Goal: Find specific page/section: Find specific page/section

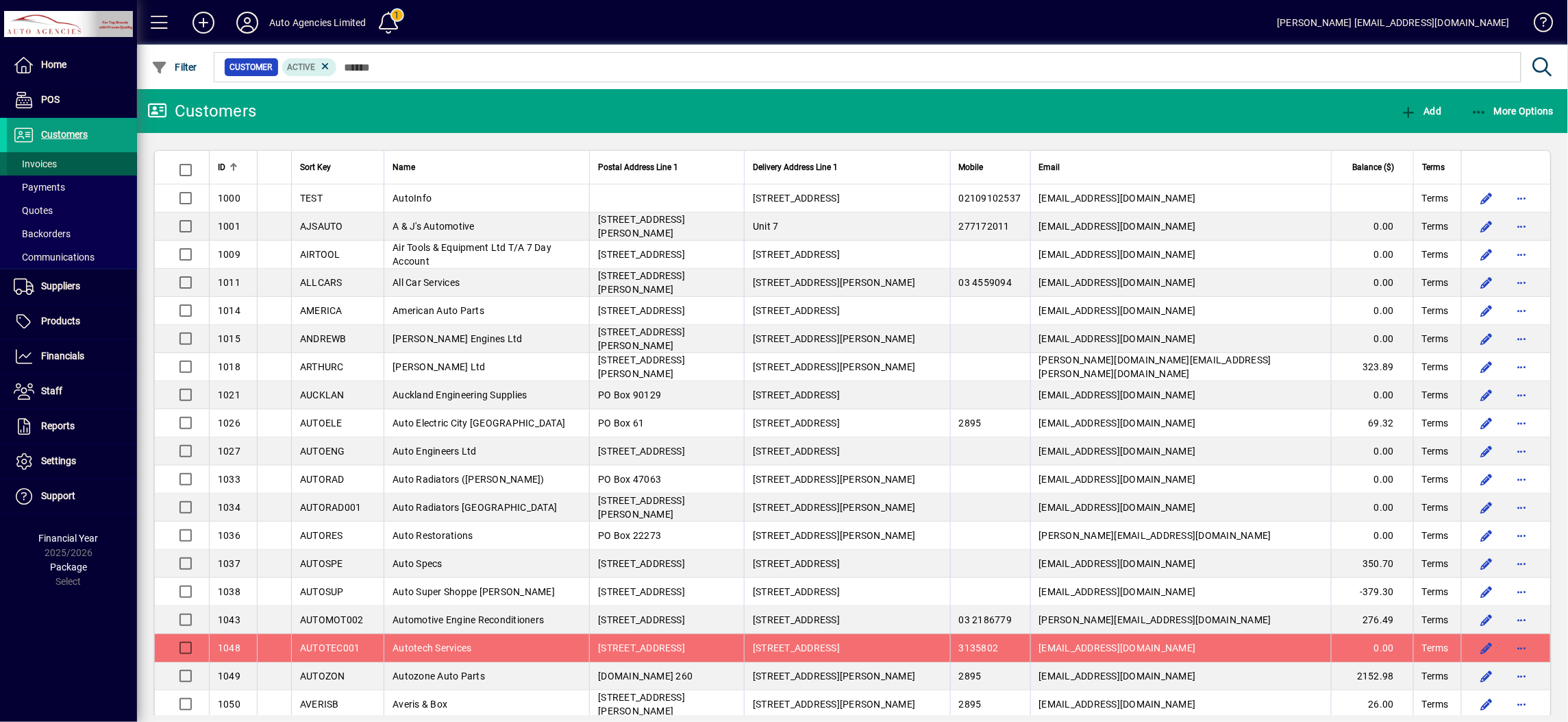
click at [85, 162] on span at bounding box center [72, 164] width 130 height 33
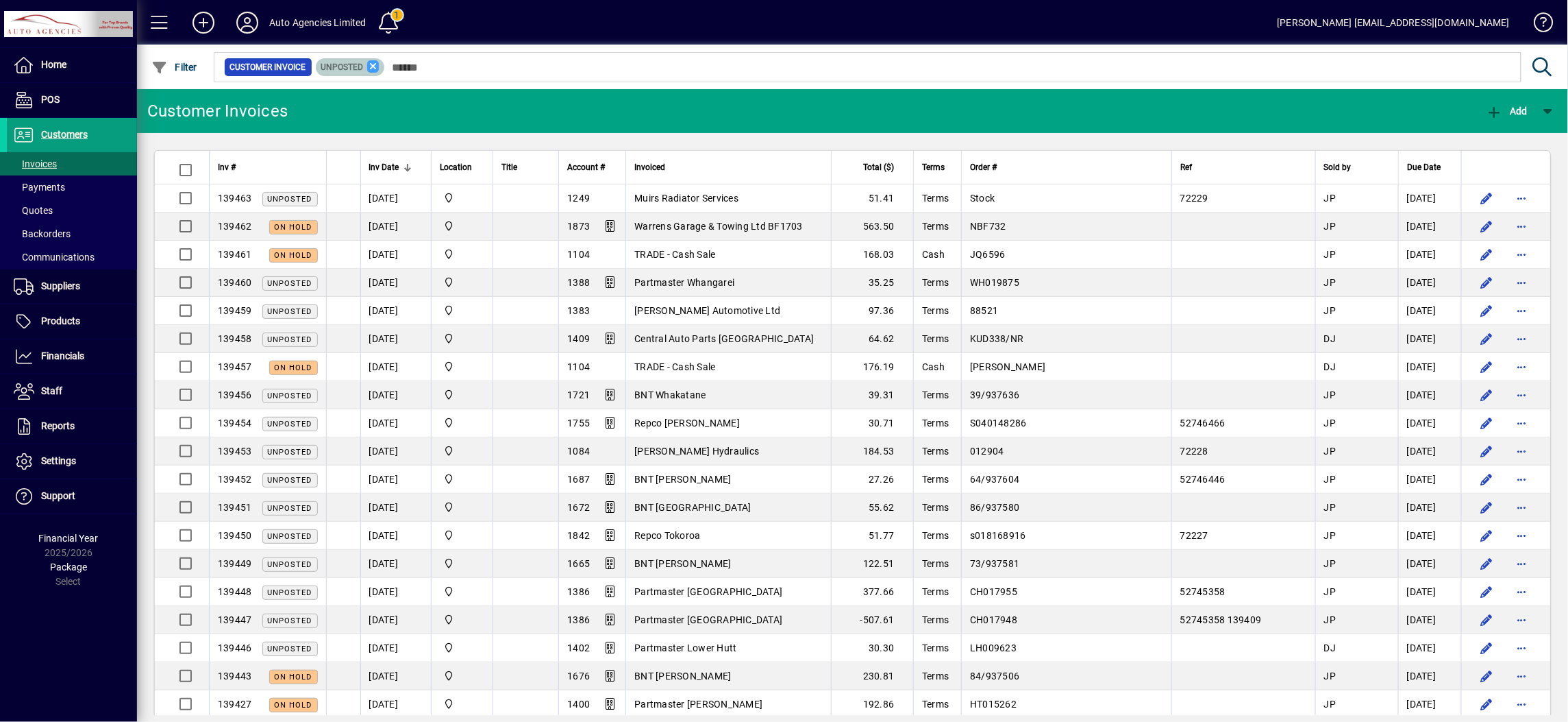
click at [372, 61] on icon at bounding box center [373, 67] width 13 height 13
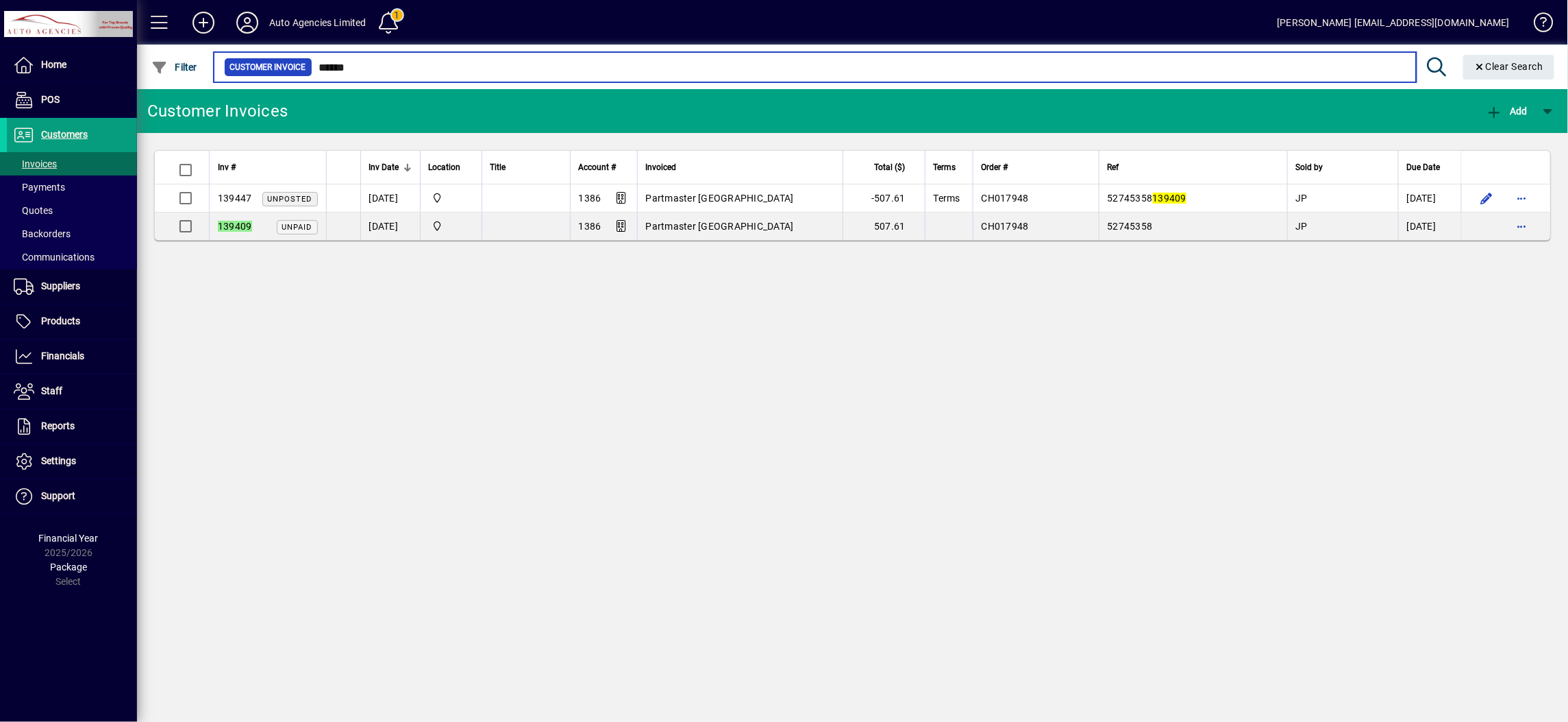
type input "******"
